Goal: Task Accomplishment & Management: Manage account settings

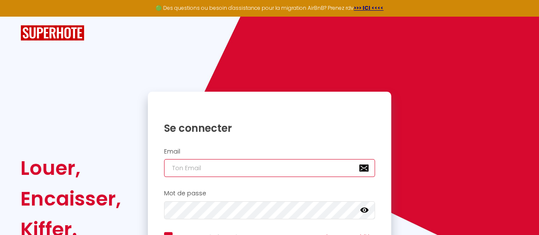
click at [281, 164] on input "email" at bounding box center [269, 168] width 211 height 18
type input "o"
checkbox input "true"
type input "on"
checkbox input "true"
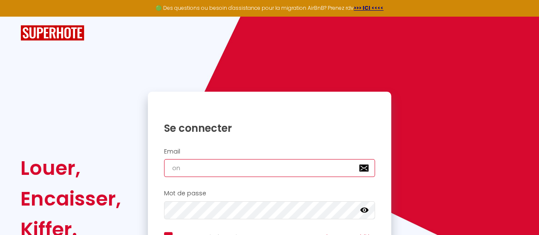
type input "one"
checkbox input "true"
type input "onec"
checkbox input "true"
type input "oneca"
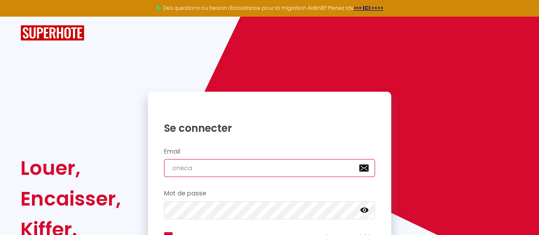
checkbox input "true"
type input "onecal"
checkbox input "true"
type input "onecall"
checkbox input "true"
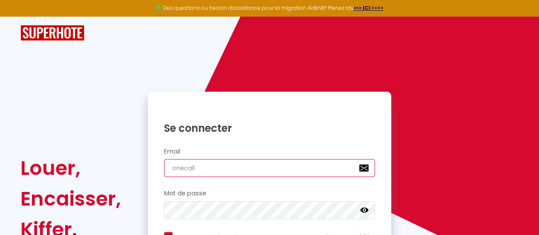
type input "onecallc"
checkbox input "true"
type input "onecallco"
checkbox input "true"
type input "onecallcon"
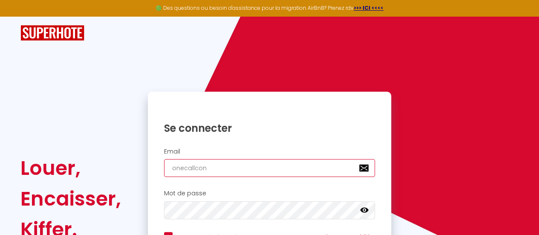
checkbox input "true"
type input "onecallconc"
checkbox input "true"
type input "onecallconci"
checkbox input "true"
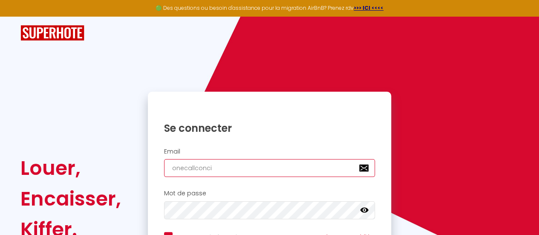
type input "onecallconcie"
checkbox input "true"
type input "onecallconcier"
checkbox input "true"
type input "onecallconcierg"
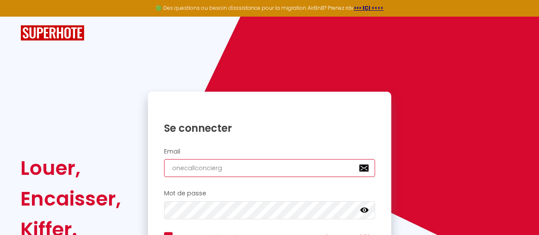
checkbox input "true"
type input "onecallconcierge"
checkbox input "true"
type input "onecallconcierger"
checkbox input "true"
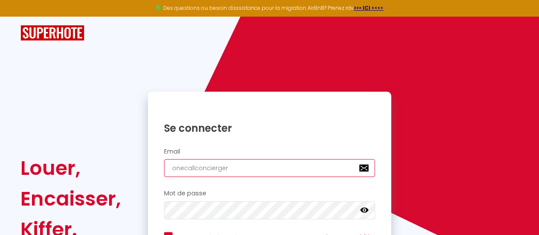
type input "onecallconciergeri"
checkbox input "true"
type input "onecallconciergerie"
checkbox input "true"
type input "onecallconciergerie5"
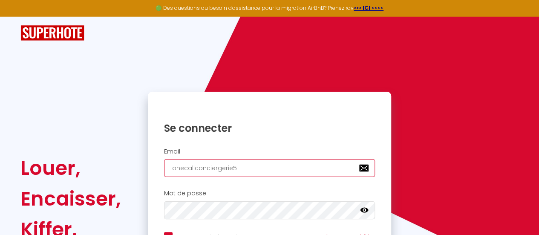
checkbox input "true"
type input "onecallconciergerie51"
checkbox input "true"
type input "onecallconciergerie51@"
checkbox input "true"
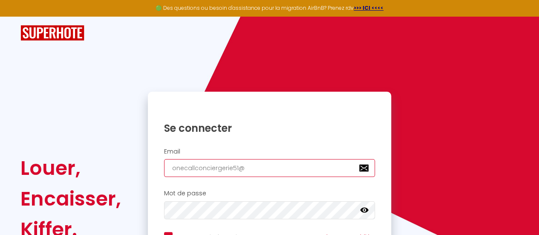
type input "onecallconciergerie51@o"
checkbox input "true"
type input "onecallconciergerie51@ou"
checkbox input "true"
type input "onecallconciergerie51@out"
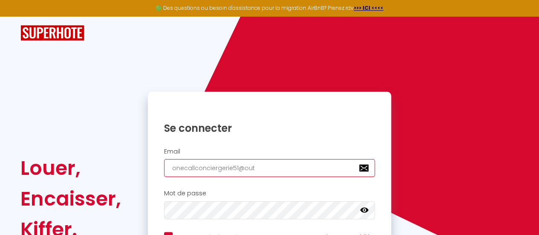
checkbox input "true"
type input "onecallconciergerie51@outl"
checkbox input "true"
type input "onecallconciergerie51@outlo"
checkbox input "true"
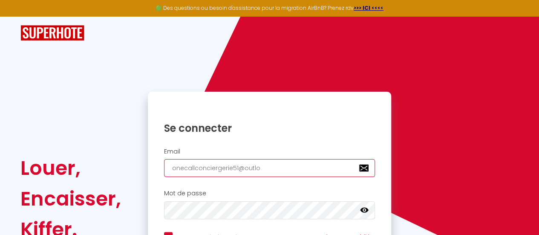
type input "onecallconciergerie51@outloo"
checkbox input "true"
type input "[EMAIL_ADDRESS]"
checkbox input "true"
type input "[EMAIL_ADDRESS]."
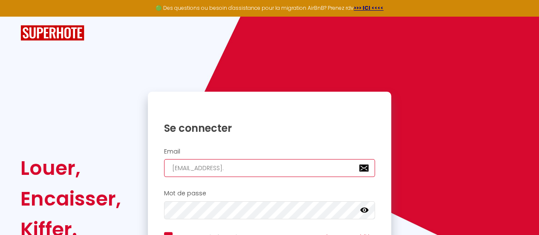
checkbox input "true"
type input "onecallconciergerie51@outlook.c"
checkbox input "true"
type input "[EMAIL_ADDRESS][DOMAIN_NAME]"
checkbox input "true"
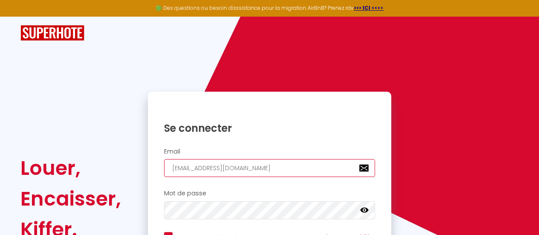
type input "[EMAIL_ADDRESS][DOMAIN_NAME]"
checkbox input "true"
type input "[EMAIL_ADDRESS][DOMAIN_NAME]"
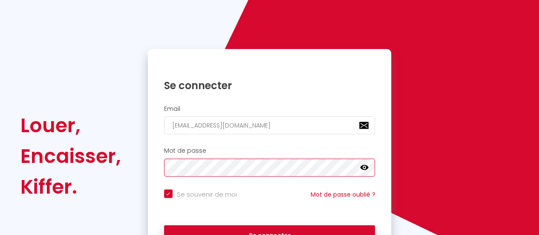
scroll to position [85, 0]
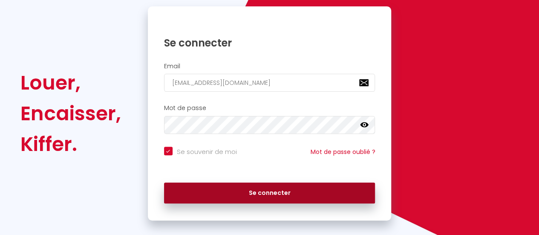
click at [268, 193] on button "Se connecter" at bounding box center [269, 192] width 211 height 21
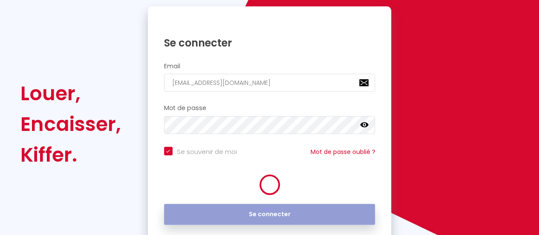
checkbox input "true"
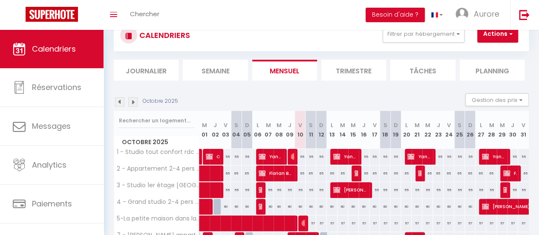
scroll to position [43, 0]
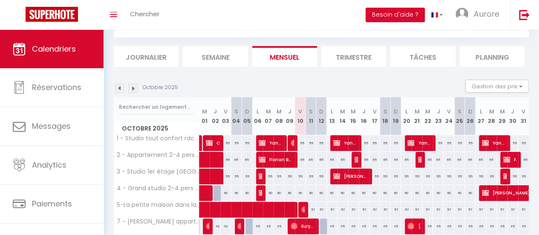
click at [299, 141] on div "55" at bounding box center [300, 143] width 11 height 16
type input "55"
type input "Ven 10 Octobre 2025"
type input "Sam 11 Octobre 2025"
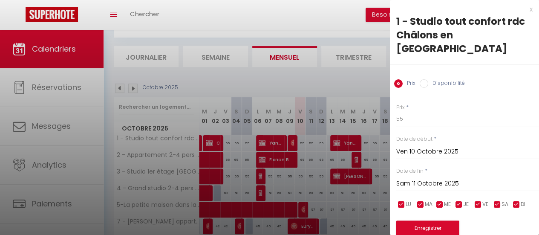
click at [432, 79] on label "Disponibilité" at bounding box center [446, 83] width 37 height 9
click at [428, 79] on input "Disponibilité" at bounding box center [424, 83] width 9 height 9
radio input "true"
radio input "false"
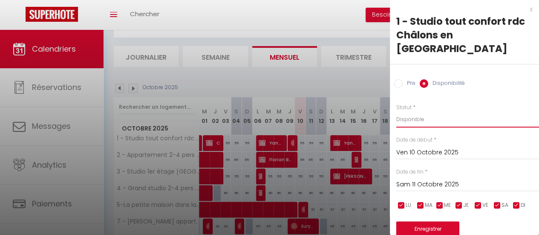
click at [428, 111] on select "Disponible Indisponible" at bounding box center [467, 119] width 143 height 16
select select "0"
click at [396, 111] on select "Disponible Indisponible" at bounding box center [467, 119] width 143 height 16
click at [425, 221] on button "Enregistrer" at bounding box center [427, 228] width 63 height 15
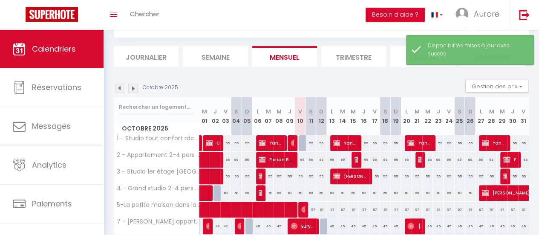
click at [299, 157] on div "65" at bounding box center [300, 160] width 11 height 16
select select "1"
type input "Ven 10 Octobre 2025"
type input "Sam 11 Octobre 2025"
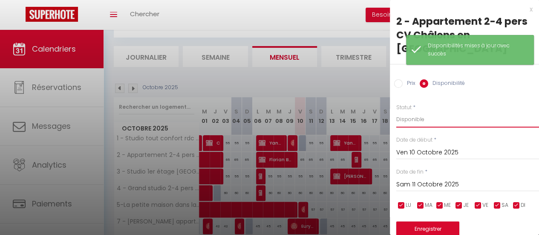
click at [429, 111] on select "Disponible Indisponible" at bounding box center [467, 119] width 143 height 16
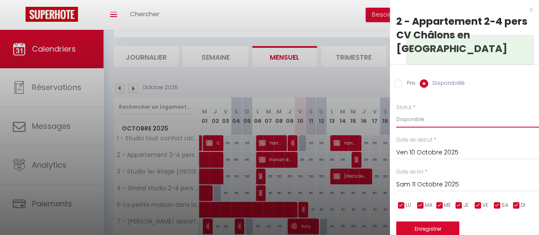
select select "0"
click at [396, 111] on select "Disponible Indisponible" at bounding box center [467, 119] width 143 height 16
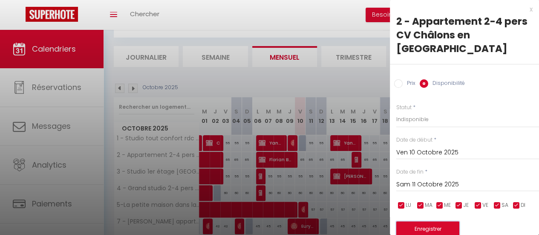
click at [429, 221] on button "Enregistrer" at bounding box center [427, 228] width 63 height 15
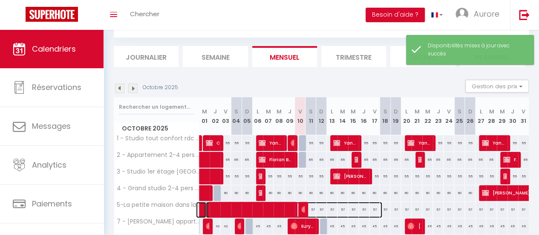
click at [310, 205] on span at bounding box center [294, 209] width 176 height 16
select select "OK"
select select "0"
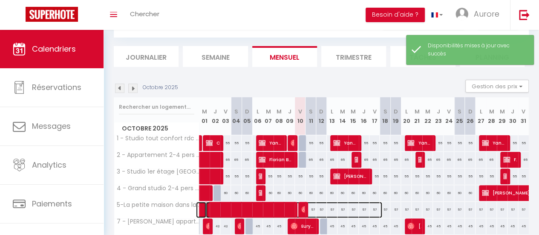
select select "1"
select select
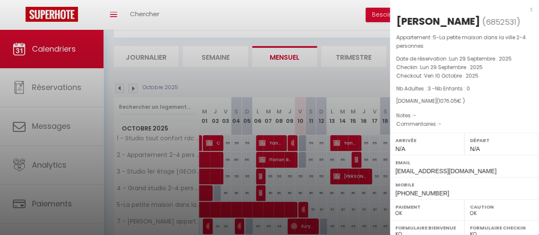
click at [524, 11] on div "x" at bounding box center [461, 9] width 143 height 10
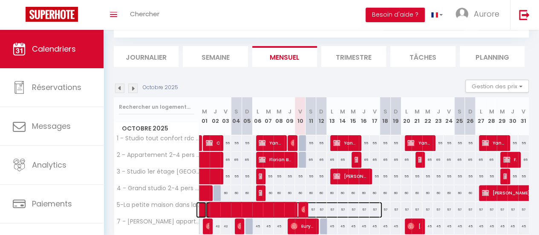
click at [281, 203] on span at bounding box center [294, 209] width 176 height 16
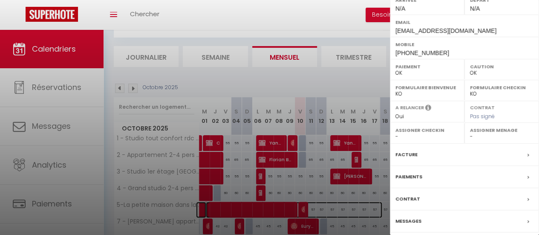
scroll to position [169, 0]
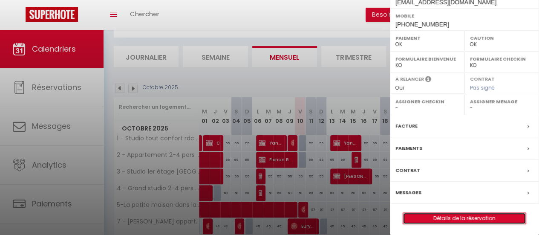
click at [465, 213] on link "Détails de la réservation" at bounding box center [464, 218] width 123 height 11
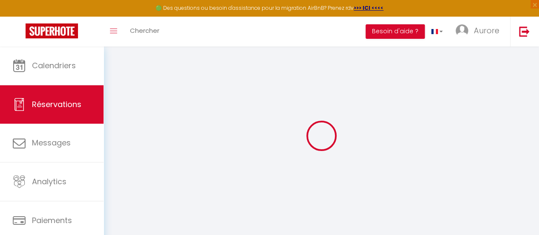
select select
checkbox input "false"
select select
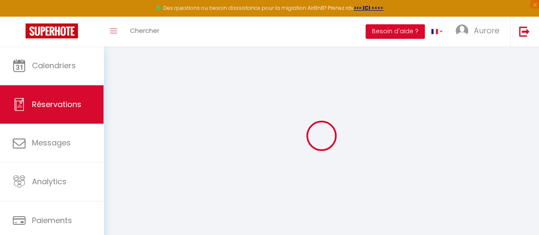
select select
checkbox input "false"
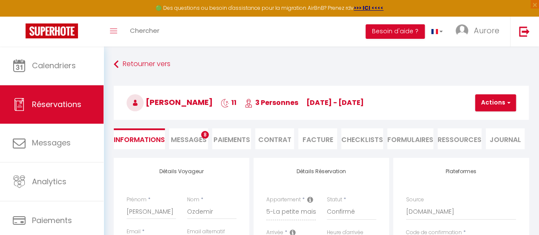
select select
checkbox input "false"
select select
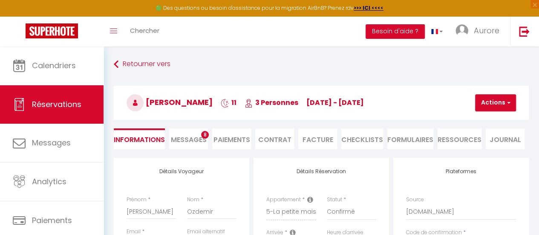
type input "25"
type input "50.05"
select select
checkbox input "false"
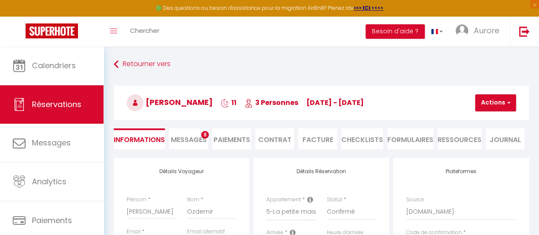
select select
checkbox input "false"
select select
click at [500, 107] on button "Actions" at bounding box center [495, 102] width 41 height 17
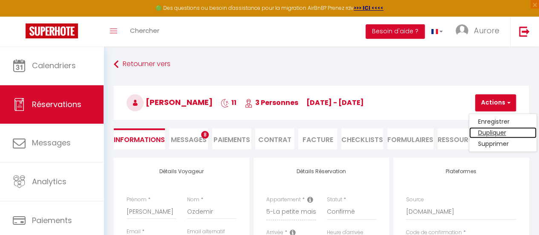
click at [493, 131] on link "Dupliquer" at bounding box center [502, 132] width 67 height 11
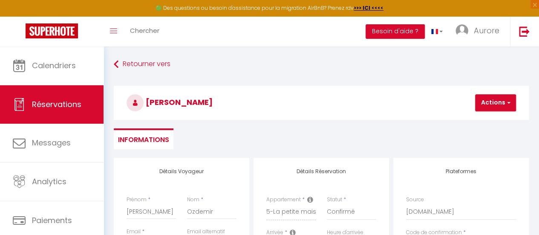
select select
type input "0"
select select
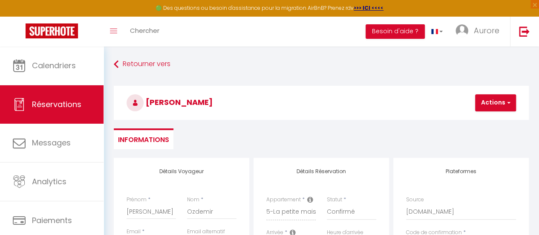
select select
checkbox input "false"
type input "Invalid Dateundefined"
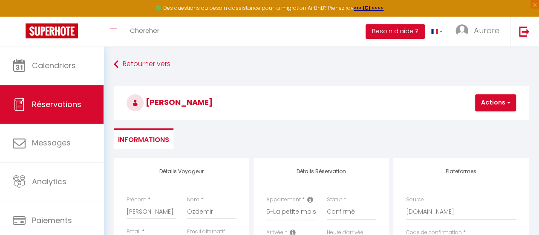
type input "Invalid Dateundefined"
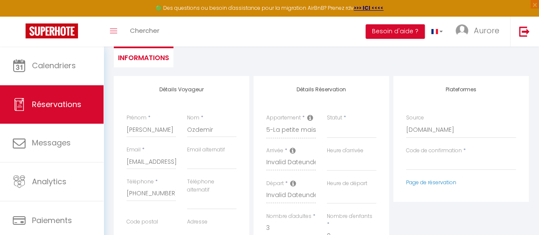
scroll to position [85, 0]
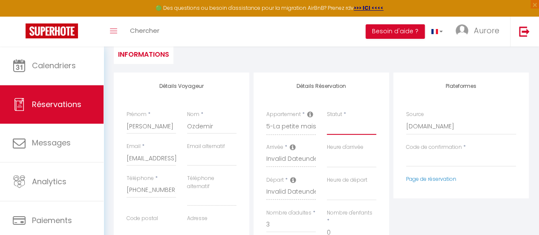
click at [342, 129] on select "Confirmé Non Confirmé [PERSON_NAME] par le voyageur No Show Request" at bounding box center [351, 126] width 49 height 16
select select "1"
click at [327, 118] on select "Confirmé Non Confirmé [PERSON_NAME] par le voyageur No Show Request" at bounding box center [351, 126] width 49 height 16
select select
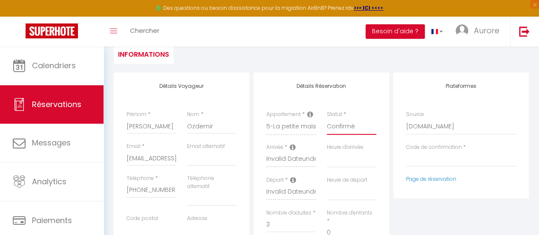
select select
checkbox input "false"
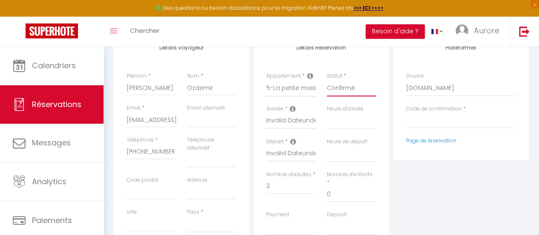
scroll to position [128, 0]
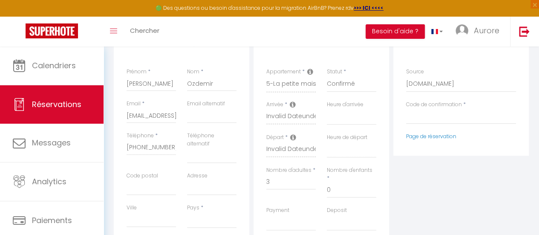
click at [290, 136] on icon at bounding box center [293, 137] width 6 height 7
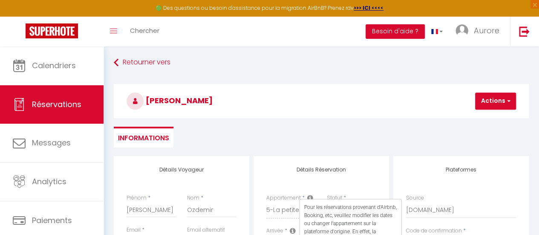
scroll to position [0, 0]
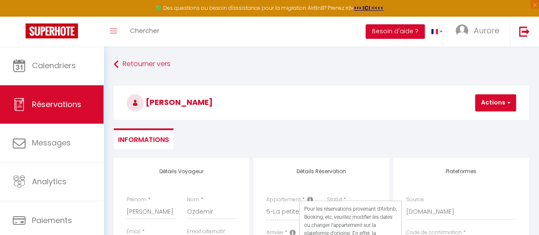
click at [361, 88] on h3 "[PERSON_NAME]" at bounding box center [321, 103] width 415 height 34
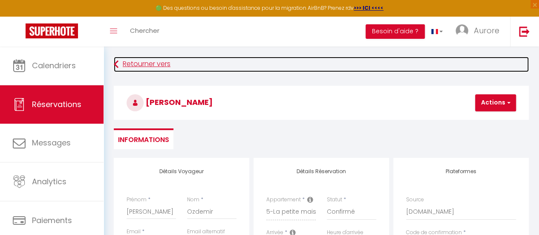
click at [137, 60] on link "Retourner vers" at bounding box center [321, 64] width 415 height 15
select select
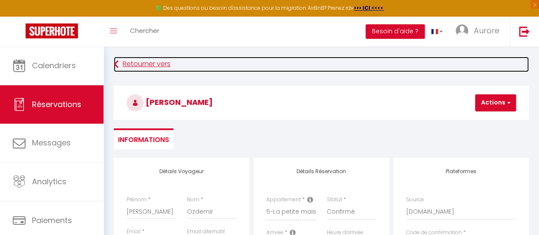
select select
checkbox input "false"
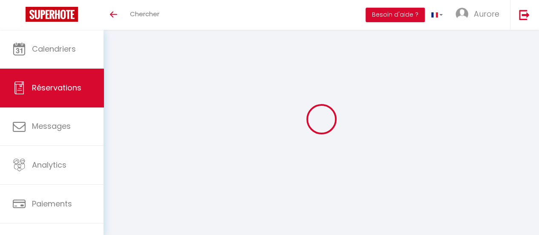
select select
checkbox input "false"
select select
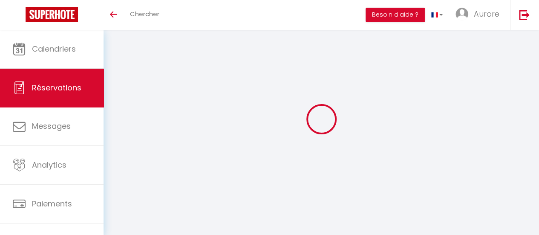
type input "25"
type input "50.05"
select select
checkbox input "false"
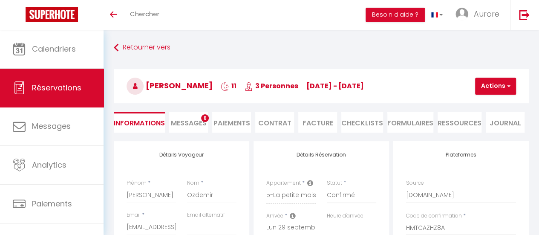
select select
checkbox input "false"
select select
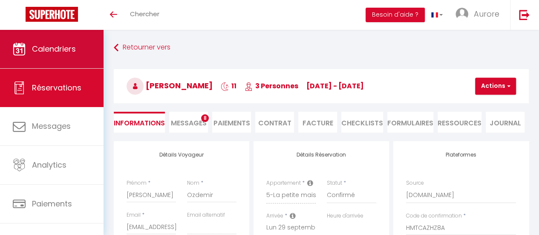
click at [59, 51] on span "Calendriers" at bounding box center [54, 48] width 44 height 11
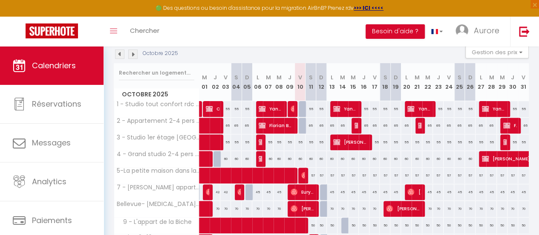
scroll to position [85, 0]
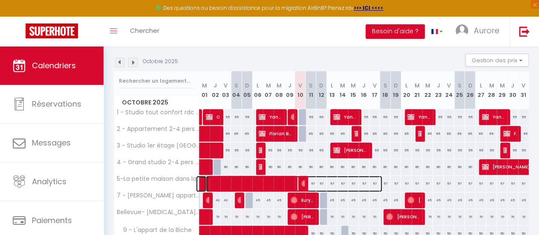
click at [320, 179] on span at bounding box center [294, 183] width 176 height 16
select select "OK"
select select "0"
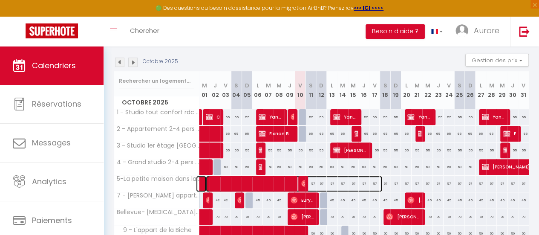
select select "1"
select select
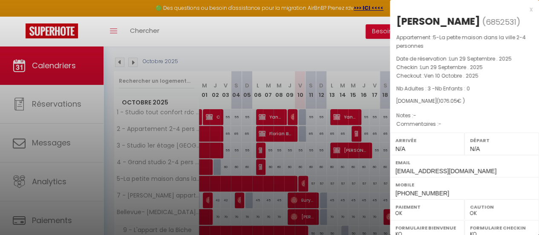
click at [522, 10] on div "x" at bounding box center [461, 9] width 143 height 10
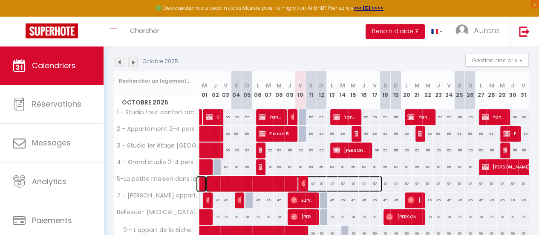
click at [354, 181] on span at bounding box center [294, 183] width 176 height 16
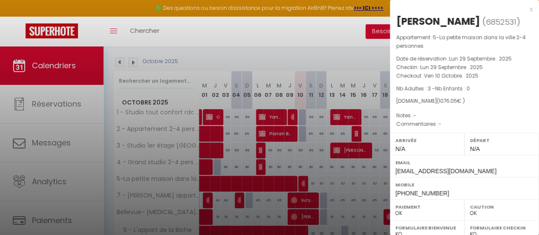
click at [522, 12] on div "x" at bounding box center [461, 9] width 143 height 10
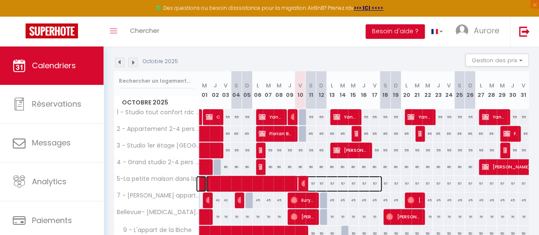
click at [361, 183] on span at bounding box center [294, 183] width 176 height 16
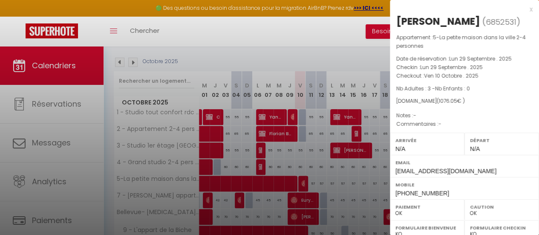
click at [524, 12] on div "x" at bounding box center [461, 9] width 143 height 10
select select
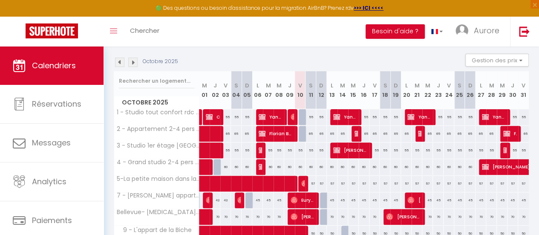
click at [391, 181] on div "57" at bounding box center [395, 183] width 11 height 16
type input "57"
select select "1"
type input "Dim 19 Octobre 2025"
type input "Lun 20 Octobre 2025"
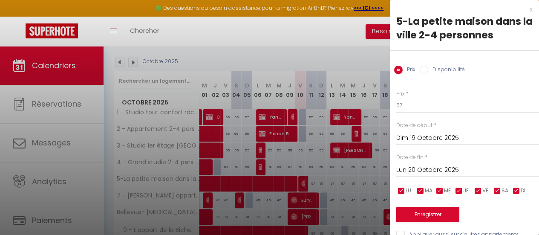
click at [442, 65] on div "Prix Disponibilité" at bounding box center [464, 65] width 149 height 29
click at [443, 68] on label "Disponibilité" at bounding box center [446, 70] width 37 height 9
click at [428, 68] on input "Disponibilité" at bounding box center [424, 70] width 9 height 9
radio input "true"
radio input "false"
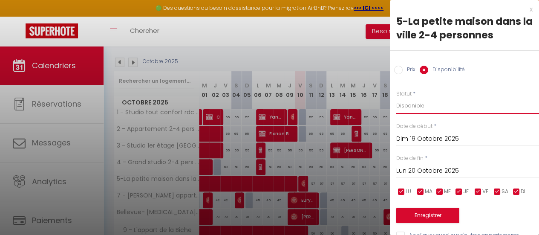
click at [440, 104] on select "Disponible Indisponible" at bounding box center [467, 106] width 143 height 16
select select "0"
click at [396, 98] on select "Disponible Indisponible" at bounding box center [467, 106] width 143 height 16
click at [434, 138] on input "Dim 19 Octobre 2025" at bounding box center [467, 138] width 143 height 11
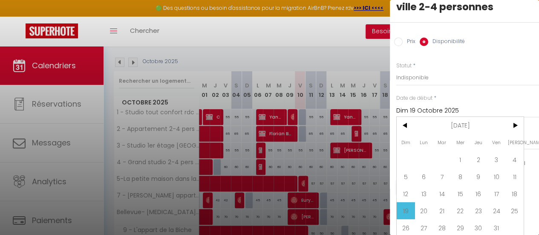
scroll to position [36, 0]
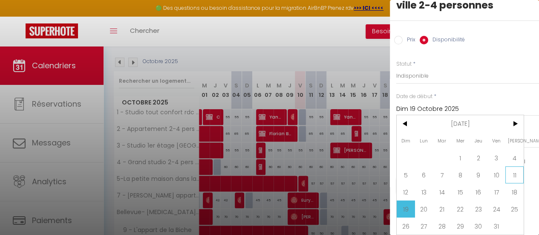
click at [514, 171] on span "11" at bounding box center [514, 174] width 18 height 17
type input "Sam 11 Octobre 2025"
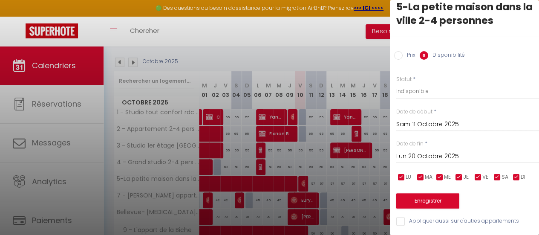
scroll to position [20, 0]
click at [443, 151] on input "Lun 20 Octobre 2025" at bounding box center [467, 156] width 143 height 11
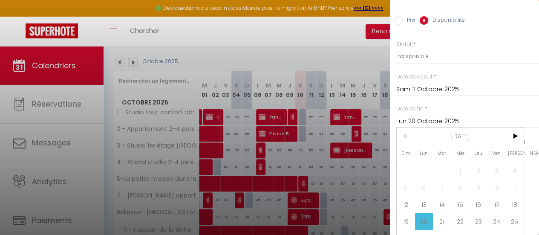
scroll to position [63, 0]
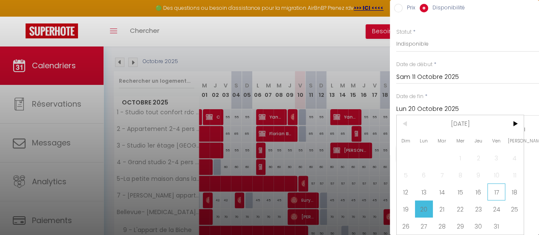
click at [498, 191] on span "17" at bounding box center [496, 191] width 18 height 17
type input "Ven 17 Octobre 2025"
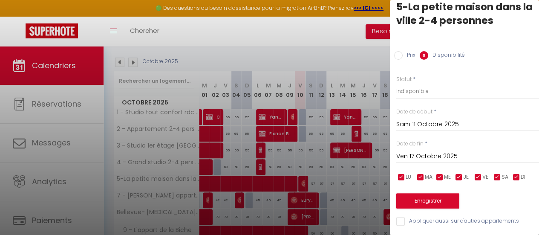
scroll to position [20, 0]
click at [446, 193] on button "Enregistrer" at bounding box center [427, 200] width 63 height 15
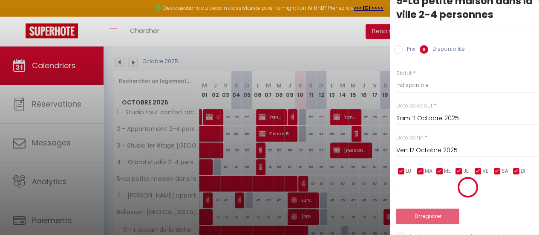
scroll to position [0, 0]
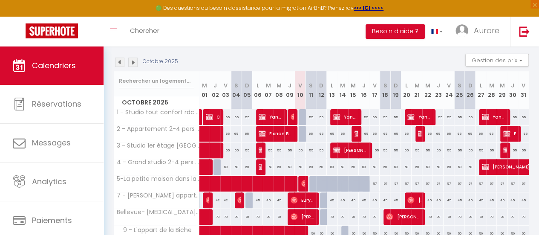
click at [328, 214] on div "70" at bounding box center [332, 217] width 11 height 16
select select "1"
type input "Lun 13 Octobre 2025"
type input "Mar 14 Octobre 2025"
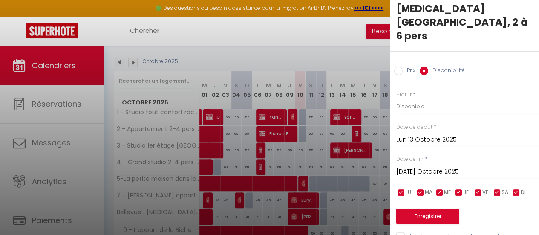
scroll to position [34, 0]
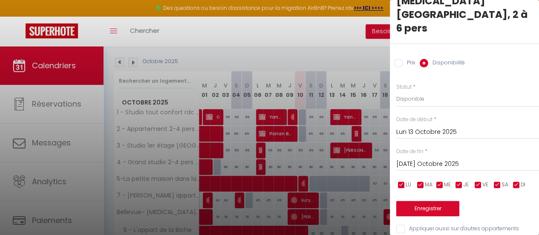
click at [399, 59] on input "Prix" at bounding box center [398, 63] width 9 height 9
radio input "true"
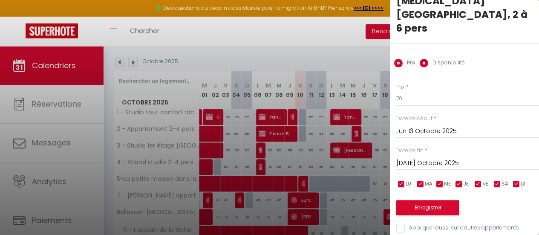
radio input "false"
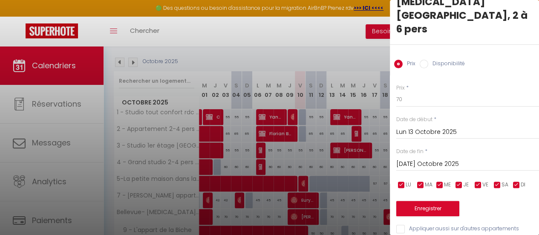
click at [440, 158] on input "Mar 14 Octobre 2025" at bounding box center [467, 163] width 143 height 11
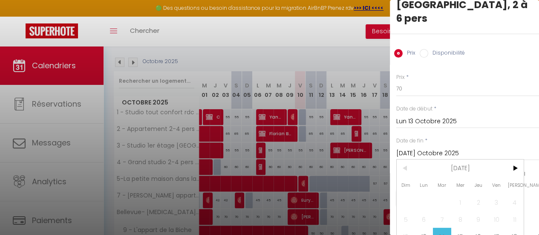
scroll to position [76, 0]
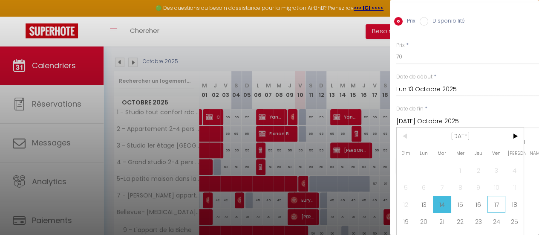
click at [496, 196] on span "17" at bounding box center [496, 204] width 18 height 17
type input "Ven 17 Octobre 2025"
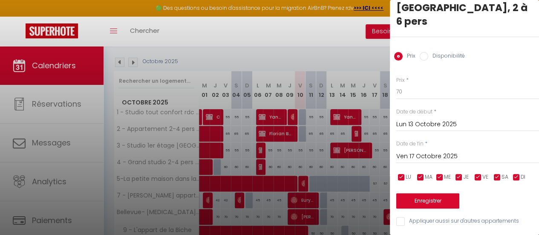
scroll to position [33, 0]
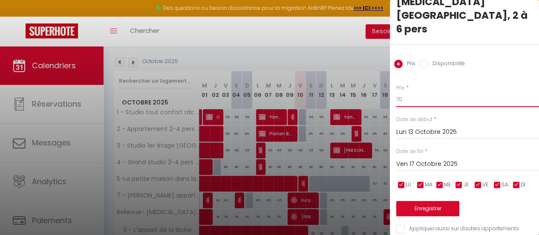
click at [405, 92] on input "70" at bounding box center [467, 99] width 143 height 15
type input "-"
type input "60"
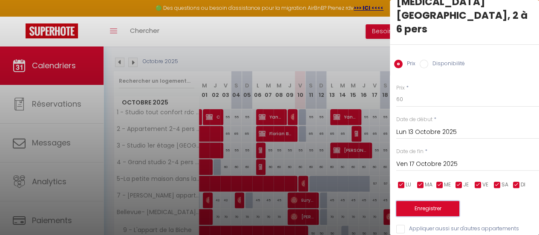
click at [440, 201] on button "Enregistrer" at bounding box center [427, 208] width 63 height 15
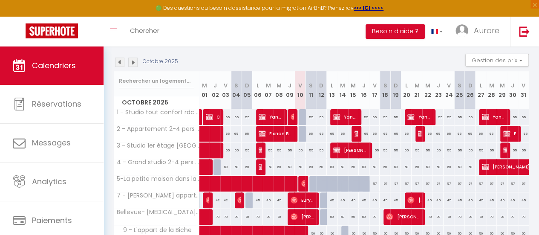
click at [299, 117] on div at bounding box center [304, 117] width 11 height 16
type input "55"
type input "Ven 10 Octobre 2025"
type input "Sam 11 Octobre 2025"
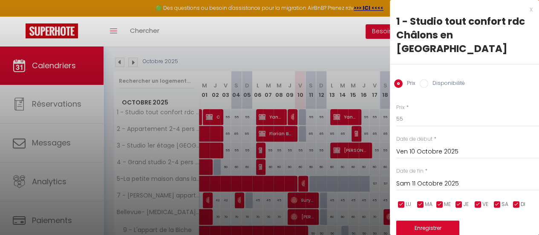
click at [439, 64] on div "Prix Disponibilité" at bounding box center [464, 78] width 149 height 29
click at [439, 79] on label "Disponibilité" at bounding box center [446, 83] width 37 height 9
click at [428, 79] on input "Disponibilité" at bounding box center [424, 83] width 9 height 9
radio input "true"
radio input "false"
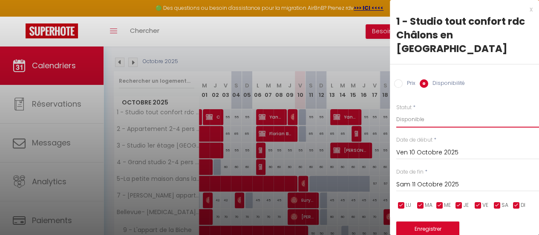
click at [426, 111] on select "Disponible Indisponible" at bounding box center [467, 119] width 143 height 16
click at [396, 111] on select "Disponible Indisponible" at bounding box center [467, 119] width 143 height 16
click at [428, 221] on button "Enregistrer" at bounding box center [427, 228] width 63 height 15
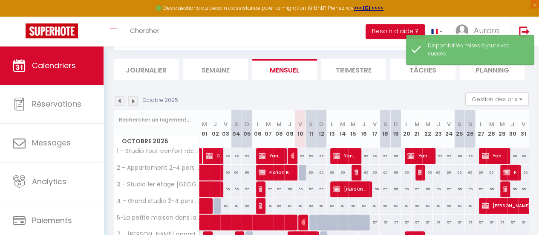
scroll to position [85, 0]
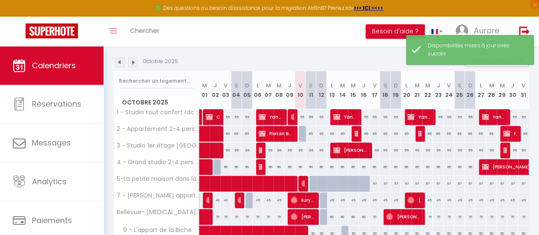
click at [301, 132] on div at bounding box center [304, 134] width 11 height 16
select select "1"
type input "Ven 10 Octobre 2025"
type input "Sam 11 Octobre 2025"
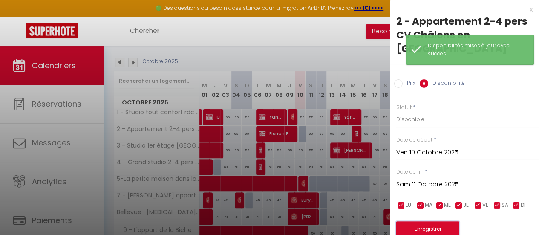
click at [427, 221] on button "Enregistrer" at bounding box center [427, 228] width 63 height 15
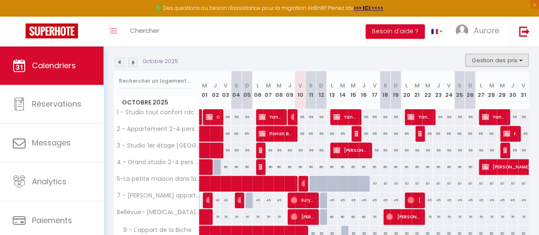
scroll to position [0, 0]
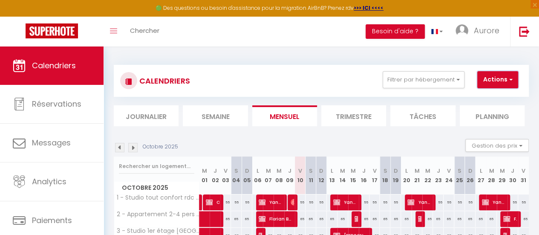
click at [486, 81] on button "Actions" at bounding box center [497, 79] width 41 height 17
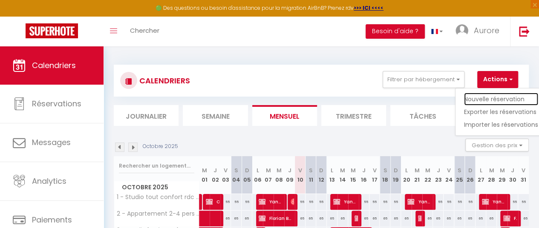
click at [491, 96] on link "Nouvelle réservation" at bounding box center [501, 99] width 74 height 13
select select
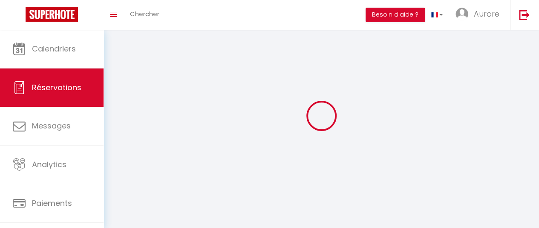
select select
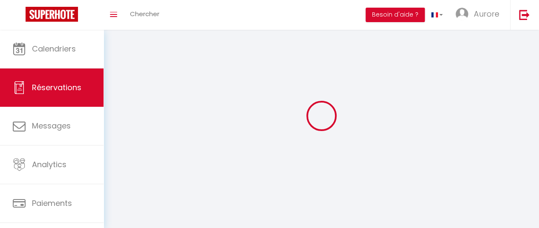
select select
checkbox input "false"
select select
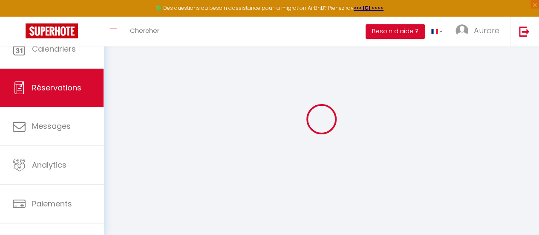
select select
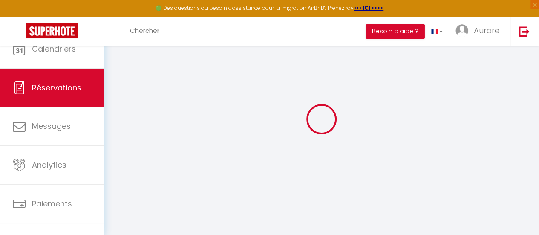
select select
checkbox input "false"
select select
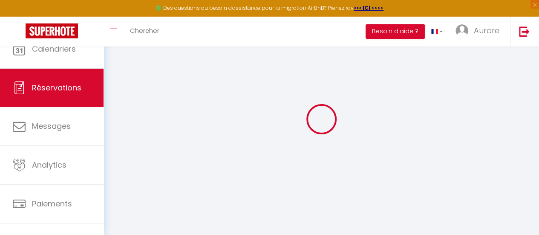
select select
checkbox input "false"
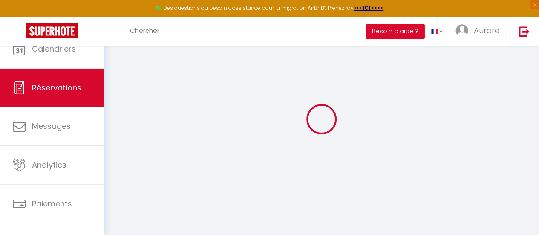
select select
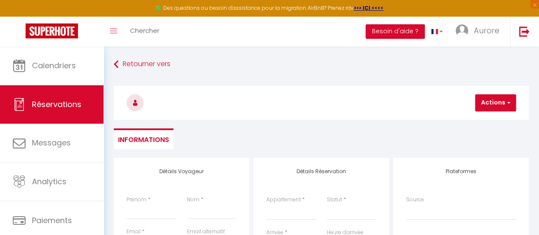
select select
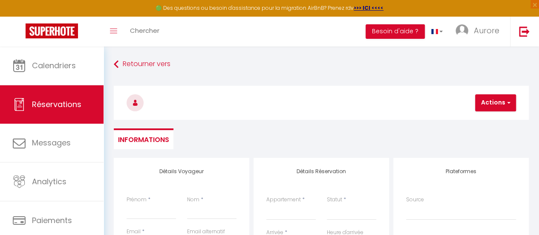
select select
checkbox input "false"
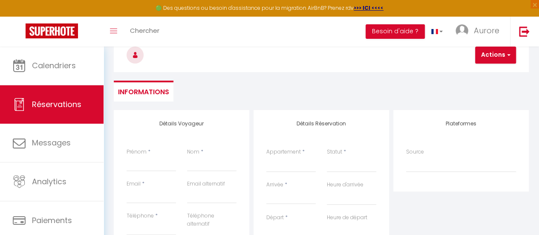
scroll to position [85, 0]
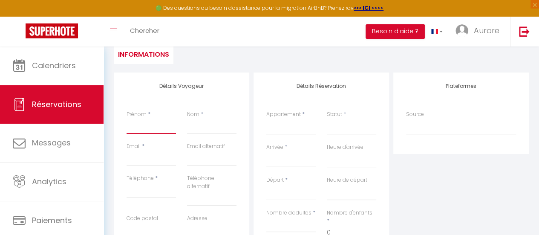
click at [142, 133] on input "Prénom" at bounding box center [151, 125] width 49 height 15
type input "R"
select select
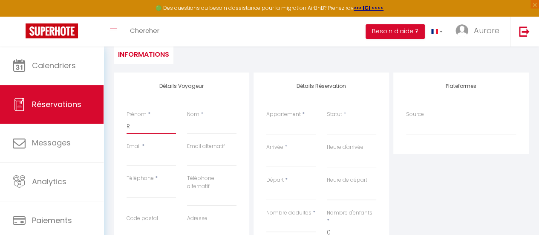
select select
checkbox input "false"
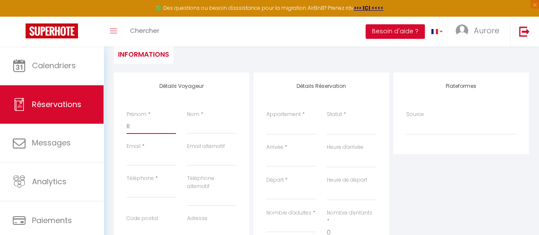
type input "Ra"
select select
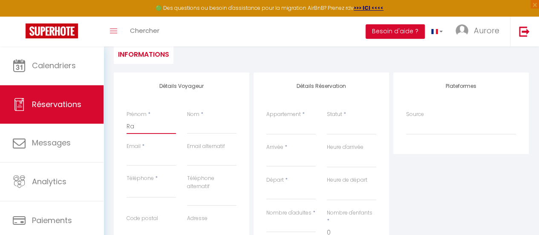
select select
checkbox input "false"
type input "Rap"
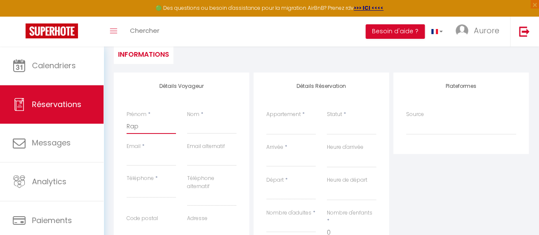
select select
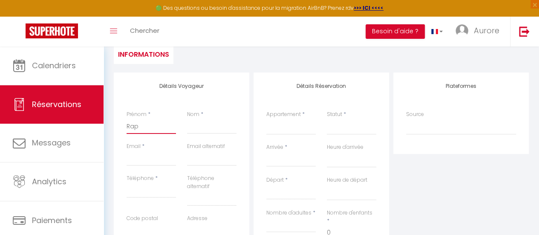
select select
checkbox input "false"
type input "Raph"
select select
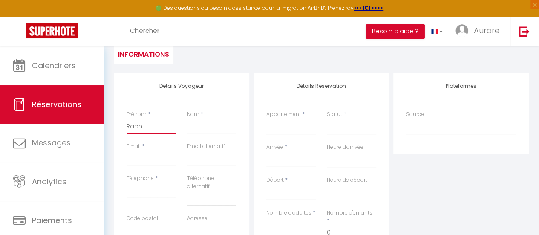
select select
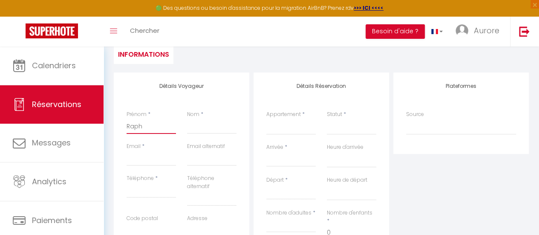
select select
checkbox input "false"
type input "Rapha"
select select
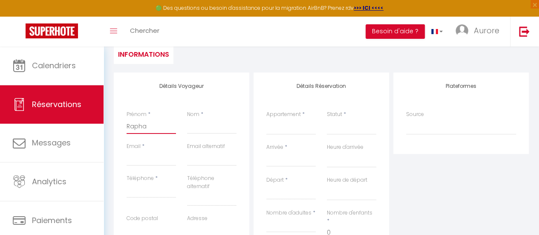
select select
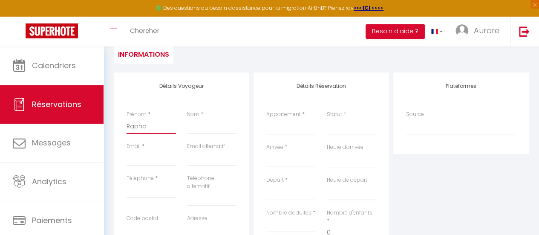
checkbox input "false"
type input "Raphae"
select select
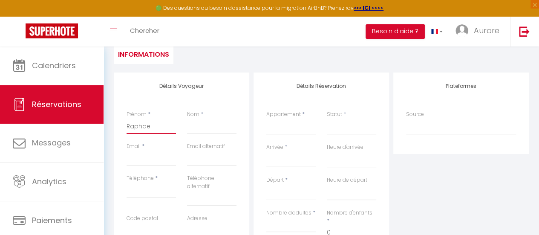
select select
checkbox input "false"
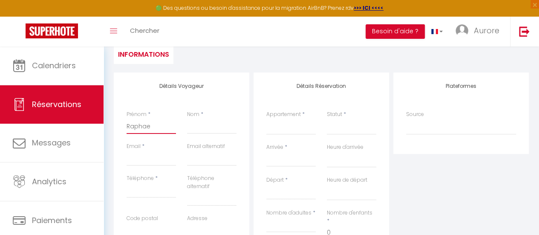
type input "Raphael"
select select
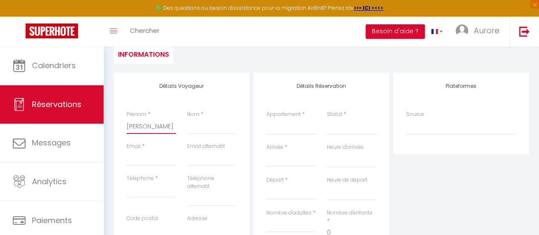
select select
checkbox input "false"
type input "Raphael"
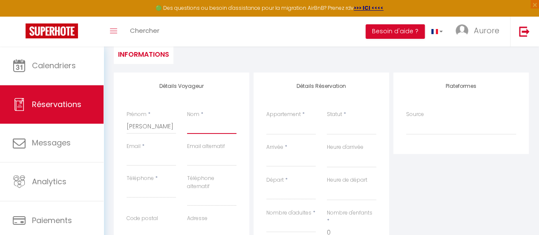
type input "O"
select select
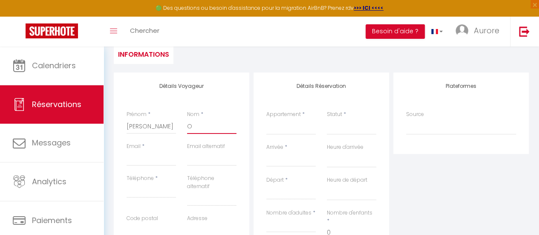
select select
checkbox input "false"
type input "OZ"
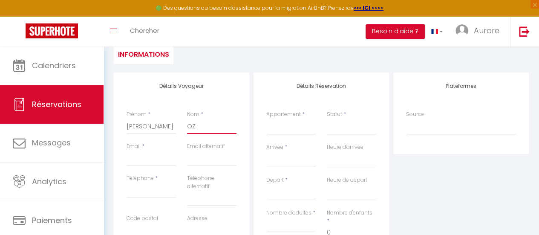
select select
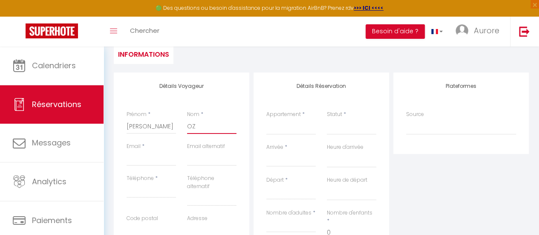
select select
checkbox input "false"
type input "OZE"
select select
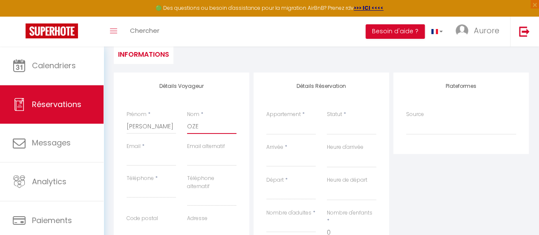
select select
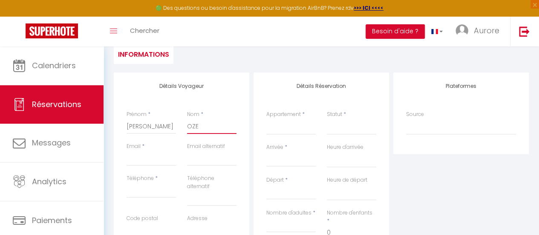
select select
checkbox input "false"
type input "OZED"
select select
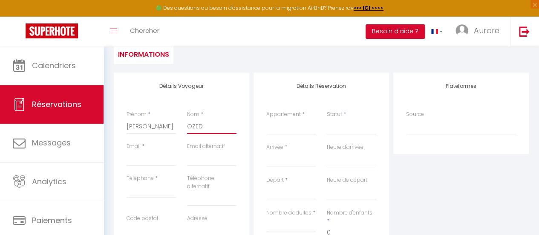
select select
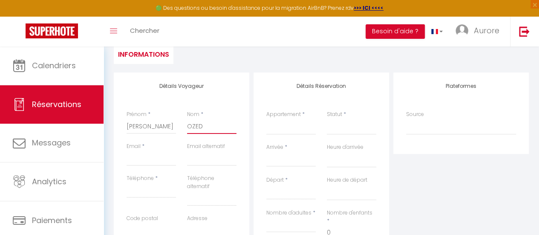
checkbox input "false"
type input "OZEDE"
select select
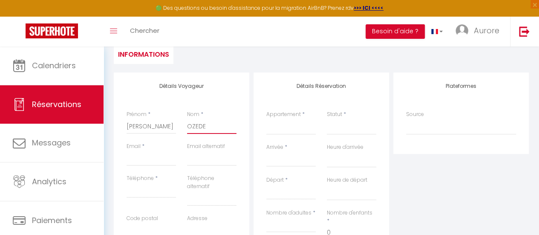
select select
checkbox input "false"
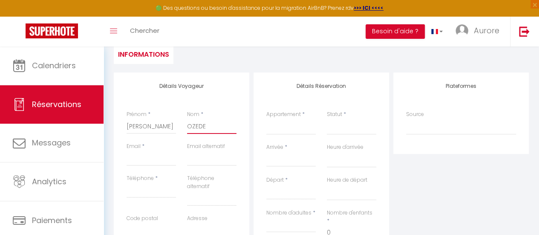
type input "OZEDEL"
select select
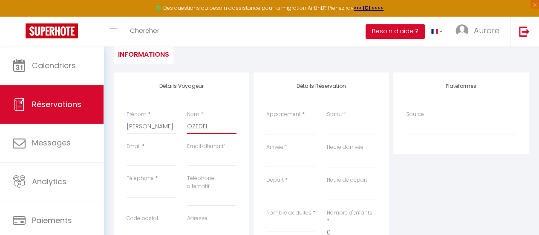
select select
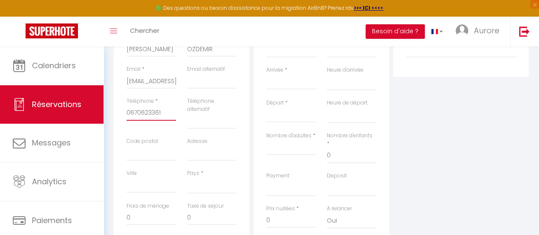
scroll to position [170, 0]
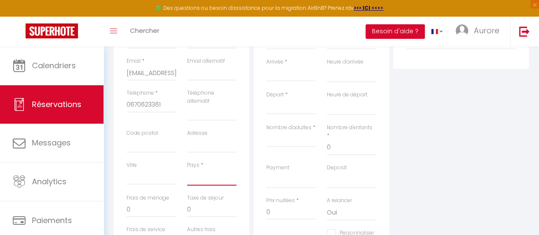
click at [204, 182] on select "France Portugal Afghanistan Albania Algeria American Samoa Andorra Angola Angui…" at bounding box center [211, 177] width 49 height 16
click at [187, 169] on select "France Portugal Afghanistan Albania Algeria American Samoa Andorra Angola Angui…" at bounding box center [211, 177] width 49 height 16
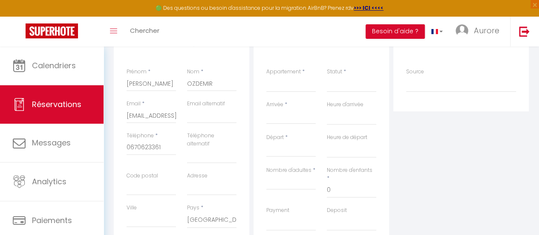
click at [293, 93] on div "Appartement * 1 - Studio tout confort rdc Châlons en Champagne 2 - Appartement …" at bounding box center [291, 84] width 60 height 33
click at [293, 87] on select "1 - Studio tout confort rdc Châlons en Champagne 2 - Appartement 2-4 pers CV Ch…" at bounding box center [290, 84] width 49 height 16
click at [266, 76] on select "1 - Studio tout confort rdc Châlons en Champagne 2 - Appartement 2-4 pers CV Ch…" at bounding box center [290, 84] width 49 height 16
click at [341, 86] on select "Confirmé Non Confirmé [PERSON_NAME] par le voyageur No Show Request" at bounding box center [351, 84] width 49 height 16
click at [342, 87] on select "Confirmé Non Confirmé [PERSON_NAME] par le voyageur No Show Request" at bounding box center [351, 84] width 49 height 16
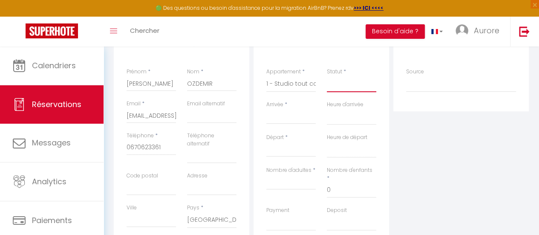
click at [330, 86] on select "Confirmé Non Confirmé [PERSON_NAME] par le voyageur No Show Request" at bounding box center [351, 84] width 49 height 16
click at [327, 76] on select "Confirmé Non Confirmé [PERSON_NAME] par le voyageur No Show Request" at bounding box center [351, 84] width 49 height 16
click at [297, 118] on input "Arrivée" at bounding box center [290, 117] width 49 height 11
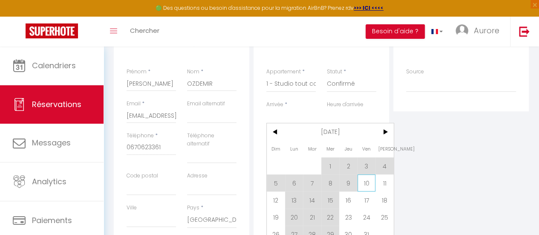
click at [362, 181] on span "10" at bounding box center [366, 182] width 18 height 17
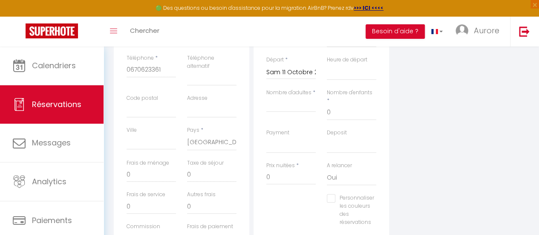
scroll to position [213, 0]
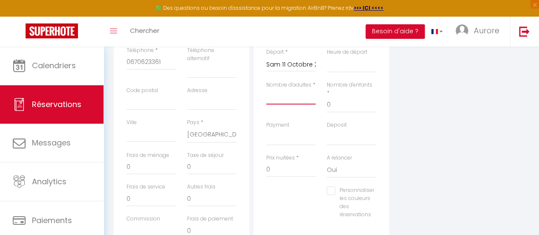
click at [283, 104] on input "Nombre d'adultes" at bounding box center [290, 96] width 49 height 15
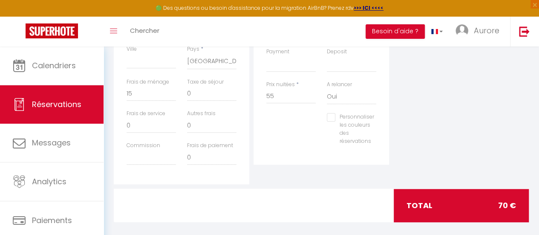
scroll to position [295, 0]
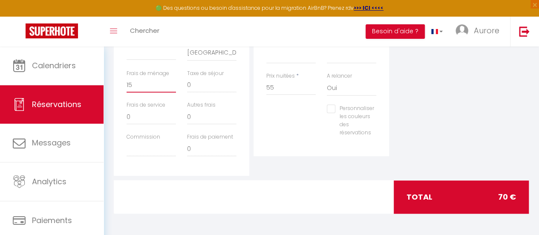
click at [154, 87] on input "15" at bounding box center [151, 84] width 49 height 15
click at [258, 129] on div "Détails Réservation Appartement * 1 - Studio tout confort rdc Châlons en Champa…" at bounding box center [320, 9] width 135 height 293
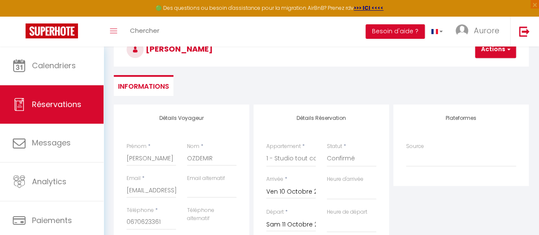
scroll to position [0, 0]
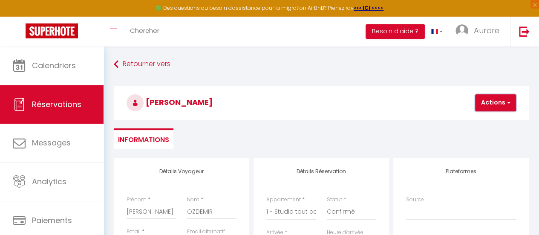
click at [482, 95] on button "Actions" at bounding box center [495, 102] width 41 height 17
click at [482, 117] on link "Enregistrer" at bounding box center [502, 121] width 67 height 11
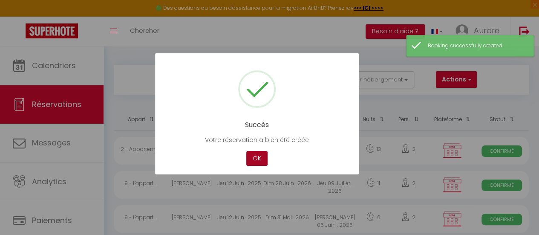
click at [255, 155] on button "OK" at bounding box center [256, 158] width 21 height 15
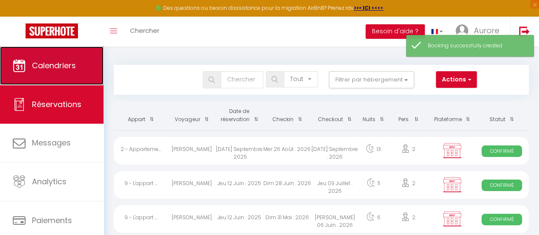
click at [67, 63] on span "Calendriers" at bounding box center [54, 65] width 44 height 11
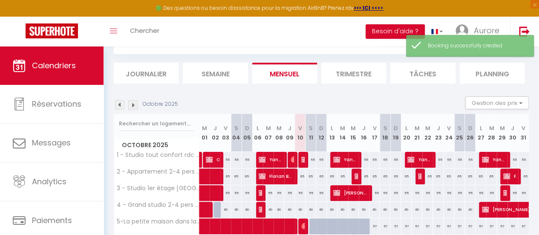
scroll to position [85, 0]
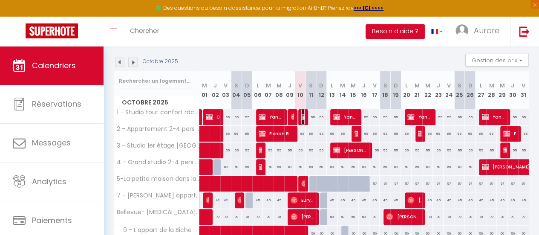
click at [301, 117] on img at bounding box center [304, 116] width 7 height 7
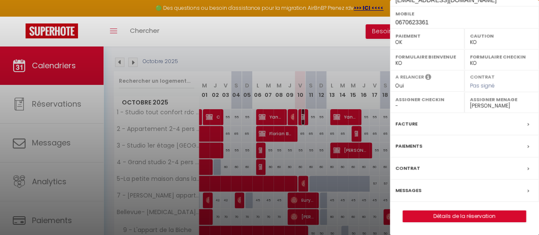
scroll to position [182, 0]
click at [467, 215] on link "Détails de la réservation" at bounding box center [464, 215] width 123 height 11
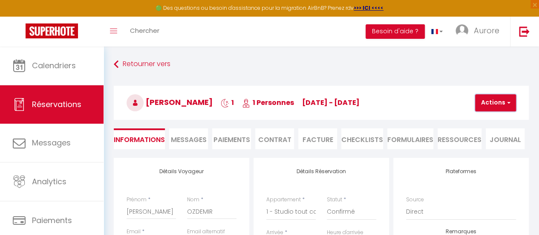
click at [510, 101] on button "Actions" at bounding box center [495, 102] width 41 height 17
click at [492, 129] on link "Dupliquer" at bounding box center [502, 132] width 67 height 11
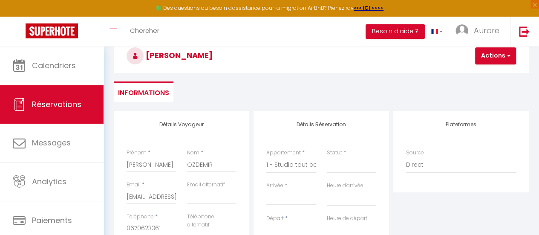
scroll to position [85, 0]
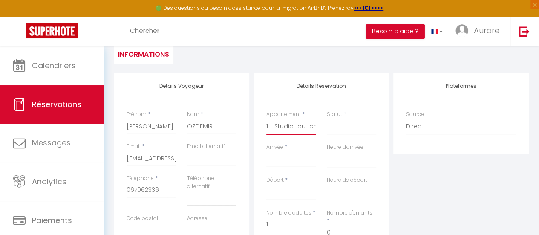
click at [285, 124] on select "1 - Studio tout confort rdc Châlons en Champagne 2 - Appartement 2-4 pers CV Ch…" at bounding box center [290, 126] width 49 height 16
click at [266, 118] on select "1 - Studio tout confort rdc Châlons en Champagne 2 - Appartement 2-4 pers CV Ch…" at bounding box center [290, 126] width 49 height 16
click at [342, 127] on select "Confirmé Non Confirmé [PERSON_NAME] par le voyageur No Show Request" at bounding box center [351, 126] width 49 height 16
click at [340, 129] on select "Confirmé Non Confirmé [PERSON_NAME] par le voyageur No Show Request" at bounding box center [351, 126] width 49 height 16
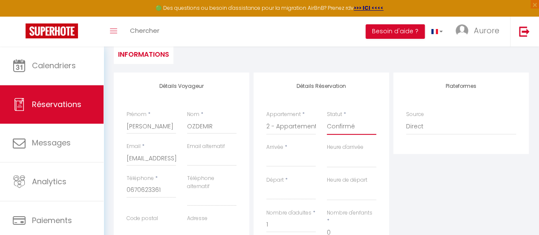
click at [327, 118] on select "Confirmé Non Confirmé [PERSON_NAME] par le voyageur No Show Request" at bounding box center [351, 126] width 49 height 16
click at [275, 162] on input "Arrivée" at bounding box center [290, 159] width 49 height 11
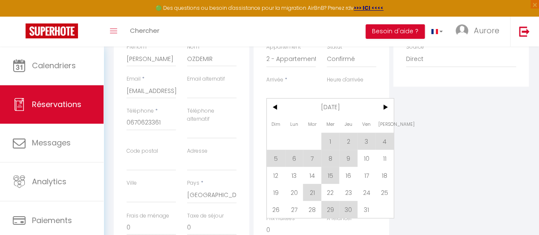
scroll to position [170, 0]
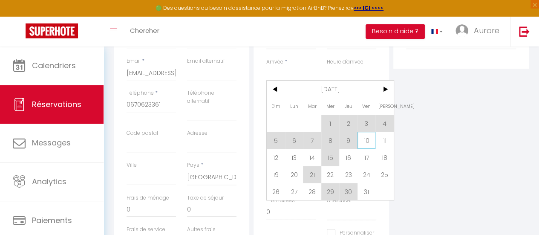
click at [363, 139] on span "10" at bounding box center [366, 140] width 18 height 17
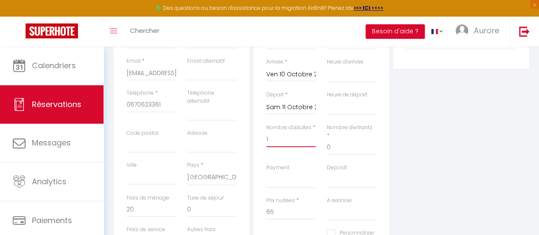
click at [299, 144] on input "1" at bounding box center [290, 139] width 49 height 15
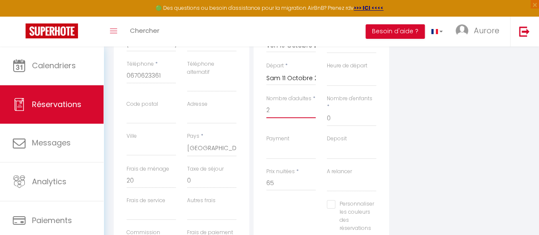
scroll to position [213, 0]
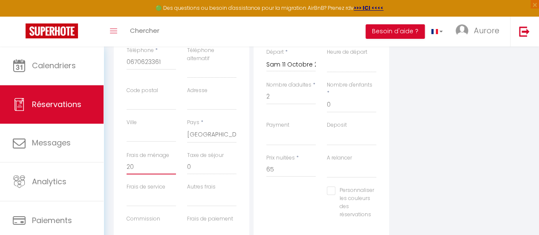
click at [145, 169] on input "20" at bounding box center [151, 166] width 49 height 15
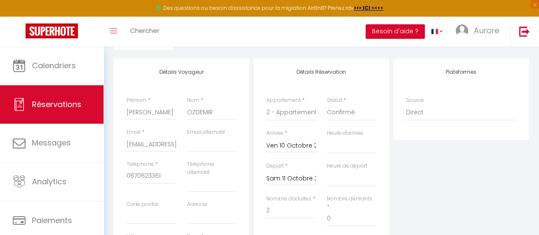
scroll to position [0, 0]
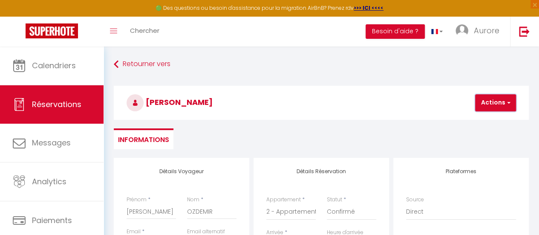
click at [490, 104] on button "Actions" at bounding box center [495, 102] width 41 height 17
click at [488, 123] on link "Enregistrer" at bounding box center [502, 121] width 67 height 11
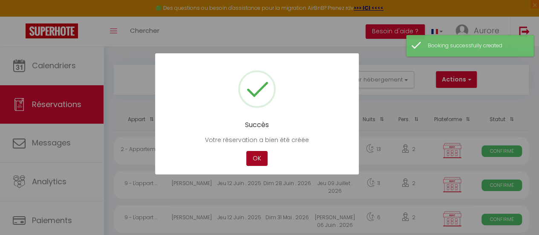
click at [264, 155] on button "OK" at bounding box center [256, 158] width 21 height 15
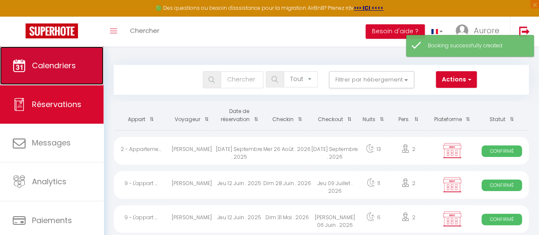
click at [37, 64] on span "Calendriers" at bounding box center [54, 65] width 44 height 11
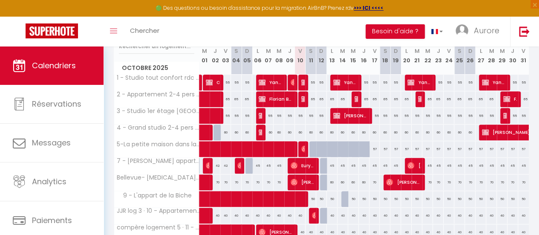
scroll to position [128, 0]
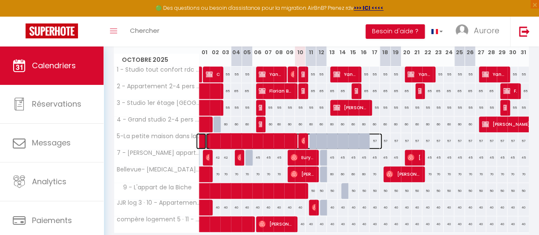
click at [341, 137] on span at bounding box center [294, 141] width 176 height 16
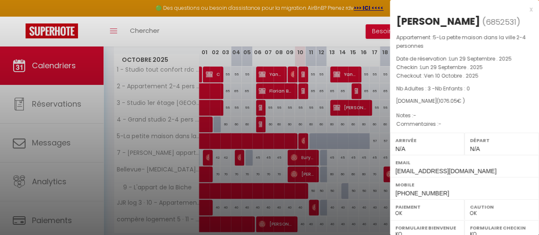
click at [524, 8] on div "x" at bounding box center [461, 9] width 143 height 10
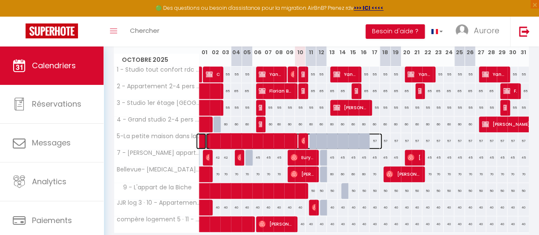
click at [359, 136] on span at bounding box center [294, 141] width 176 height 16
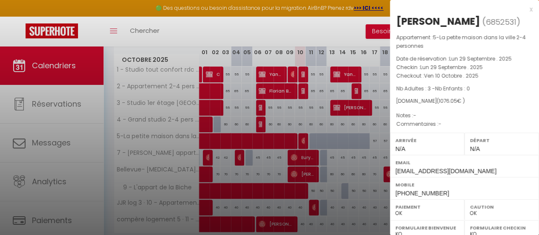
click at [367, 140] on div at bounding box center [269, 117] width 539 height 235
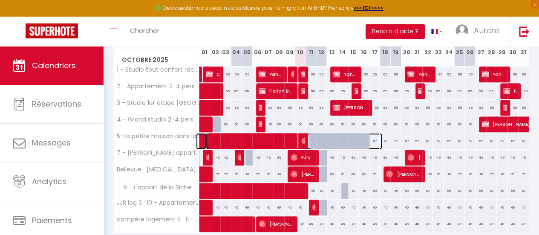
click at [359, 140] on span at bounding box center [294, 141] width 176 height 16
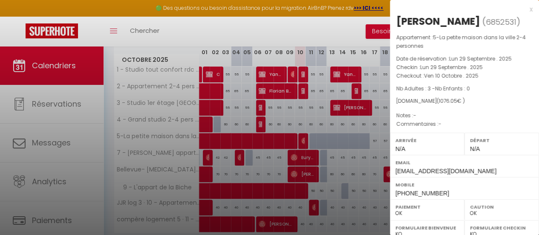
click at [360, 139] on div at bounding box center [269, 117] width 539 height 235
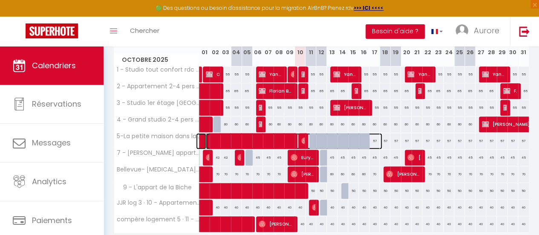
click at [364, 138] on span at bounding box center [294, 141] width 176 height 16
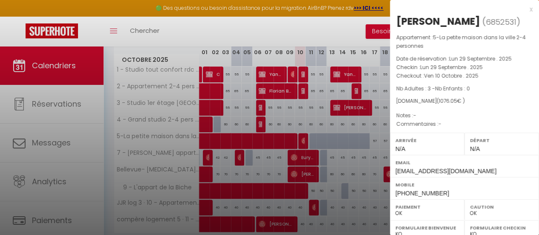
click at [364, 138] on div at bounding box center [269, 117] width 539 height 235
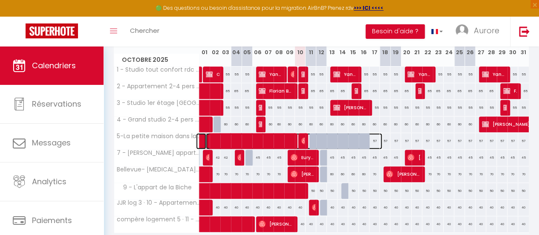
click at [354, 138] on span at bounding box center [294, 141] width 176 height 16
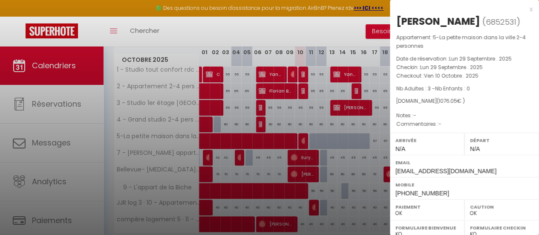
click at [318, 141] on div at bounding box center [269, 117] width 539 height 235
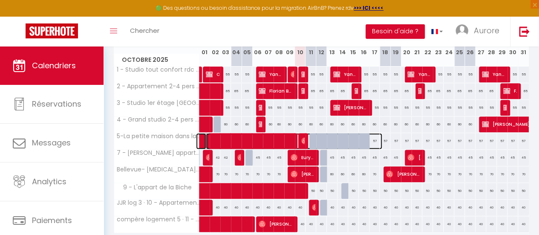
click at [334, 138] on span at bounding box center [294, 141] width 176 height 16
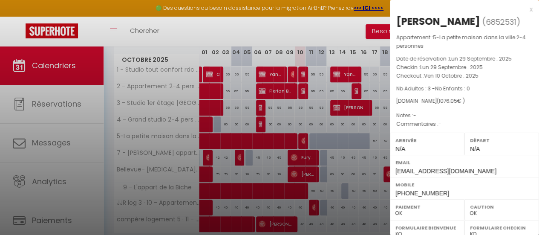
click at [348, 137] on div at bounding box center [269, 117] width 539 height 235
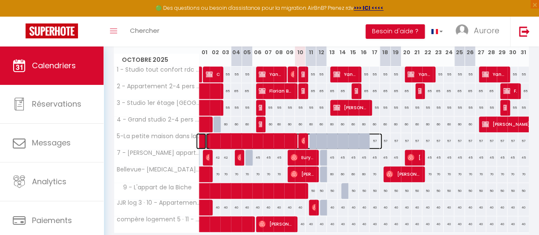
click at [370, 138] on span at bounding box center [294, 141] width 176 height 16
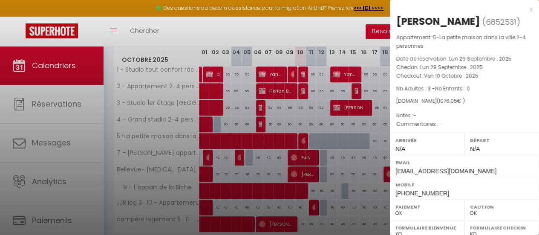
click at [525, 8] on div "x" at bounding box center [461, 9] width 143 height 10
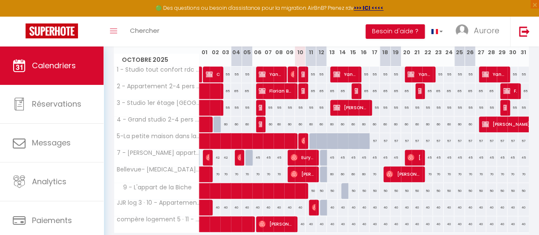
click at [382, 136] on div "57" at bounding box center [385, 141] width 11 height 16
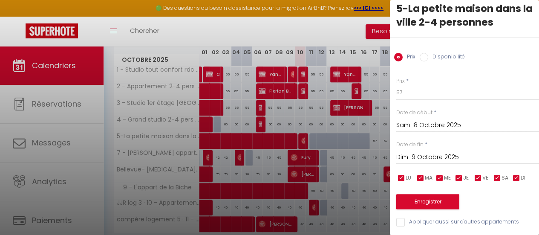
scroll to position [20, 0]
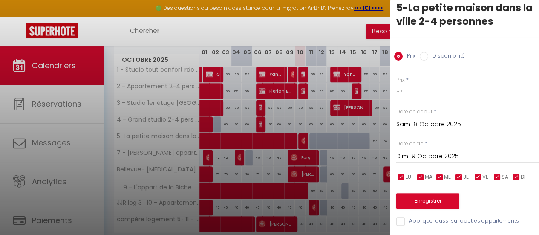
click at [433, 119] on input "Sam 18 Octobre 2025" at bounding box center [467, 124] width 143 height 11
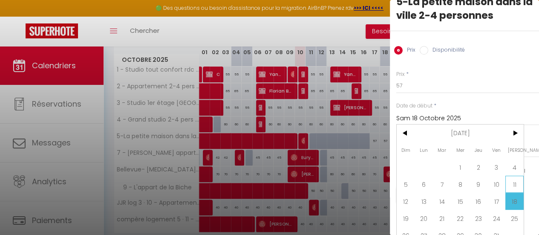
click at [516, 184] on span "11" at bounding box center [514, 183] width 18 height 17
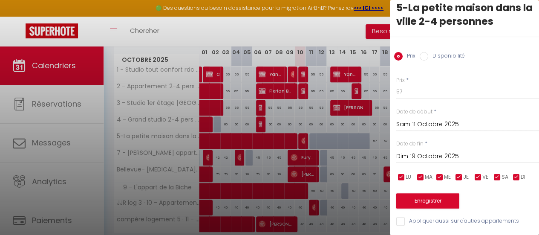
click at [428, 151] on input "Dim 19 Octobre 2025" at bounding box center [467, 156] width 143 height 11
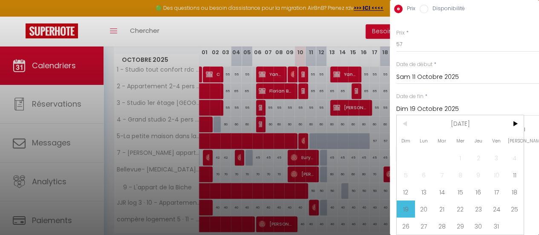
scroll to position [66, 0]
click at [497, 184] on span "17" at bounding box center [496, 191] width 18 height 17
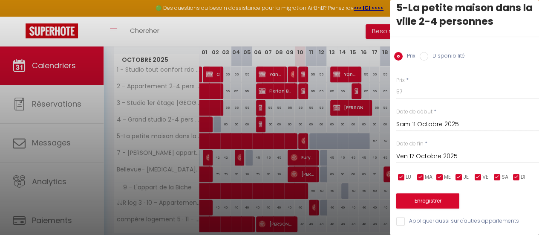
click at [432, 44] on div "Prix Disponibilité" at bounding box center [464, 51] width 149 height 29
click at [431, 52] on label "Disponibilité" at bounding box center [446, 56] width 37 height 9
click at [428, 52] on input "Disponibilité" at bounding box center [424, 56] width 9 height 9
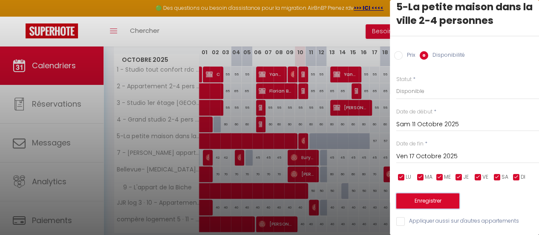
click at [422, 198] on button "Enregistrer" at bounding box center [427, 200] width 63 height 15
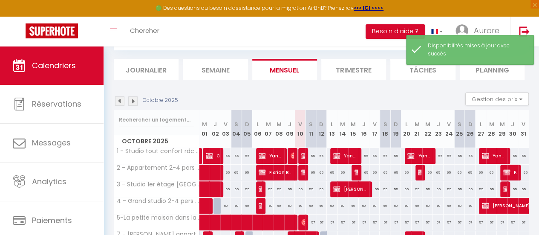
scroll to position [128, 0]
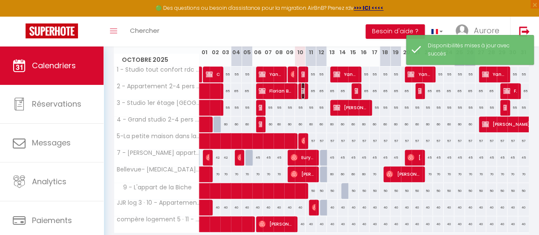
click at [302, 90] on img at bounding box center [304, 90] width 7 height 7
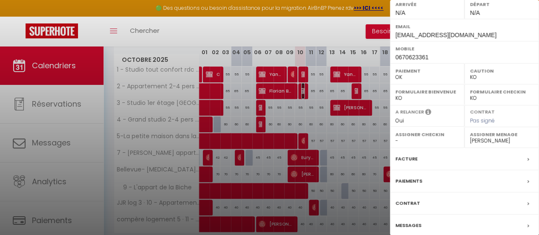
scroll to position [182, 0]
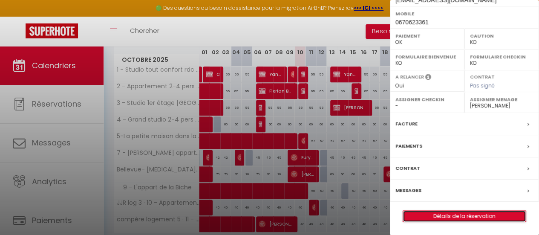
click at [462, 219] on link "Détails de la réservation" at bounding box center [464, 215] width 123 height 11
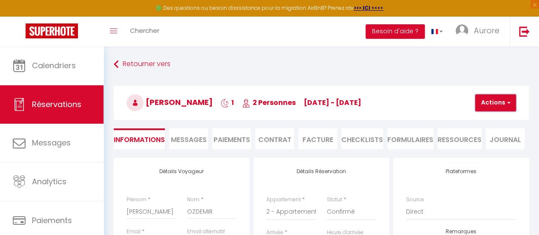
click at [501, 98] on button "Actions" at bounding box center [495, 102] width 41 height 17
click at [492, 131] on link "Dupliquer" at bounding box center [502, 132] width 67 height 11
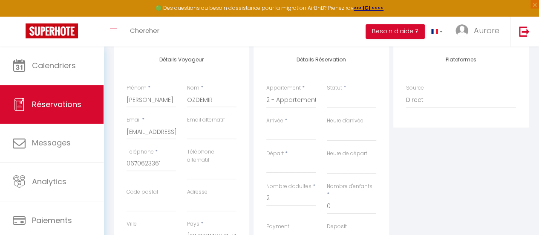
scroll to position [128, 0]
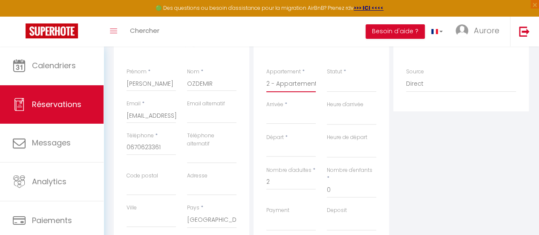
click at [309, 88] on select "1 - Studio tout confort rdc Châlons en Champagne 2 - Appartement 2-4 pers CV Ch…" at bounding box center [290, 84] width 49 height 16
click at [266, 76] on select "1 - Studio tout confort rdc Châlons en Champagne 2 - Appartement 2-4 pers CV Ch…" at bounding box center [290, 84] width 49 height 16
click at [296, 116] on input "Arrivée" at bounding box center [290, 117] width 49 height 11
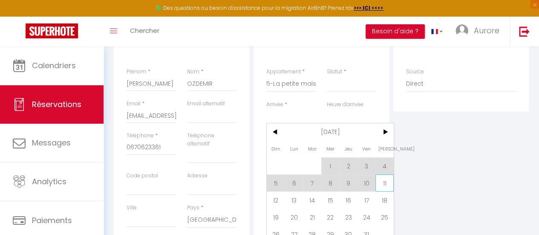
click at [383, 184] on span "11" at bounding box center [384, 182] width 18 height 17
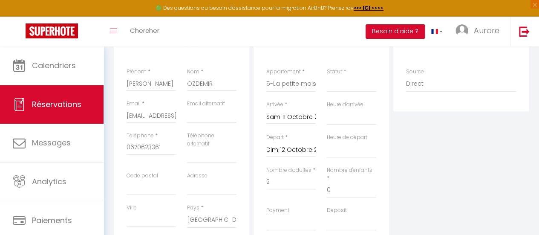
click at [309, 153] on input "Dim 12 Octobre 2025" at bounding box center [290, 149] width 49 height 11
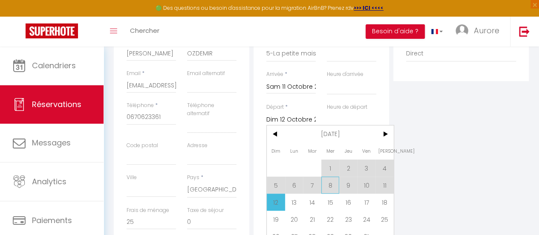
scroll to position [170, 0]
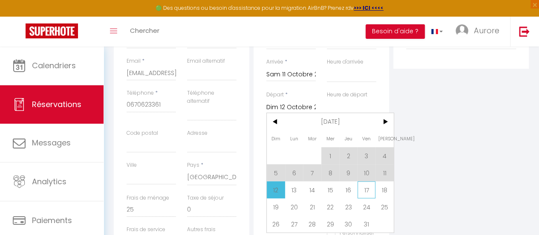
click at [364, 185] on span "17" at bounding box center [366, 189] width 18 height 17
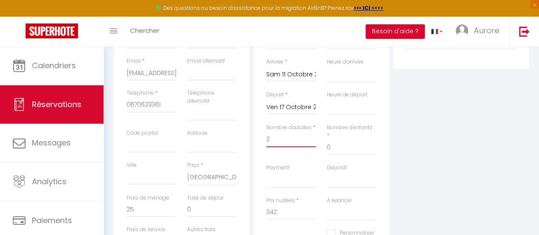
click at [278, 139] on input "2" at bounding box center [290, 139] width 49 height 15
click at [155, 205] on input "25" at bounding box center [151, 208] width 49 height 15
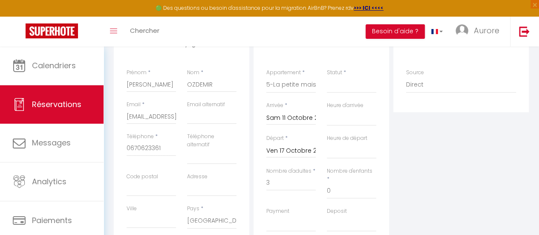
scroll to position [167, 0]
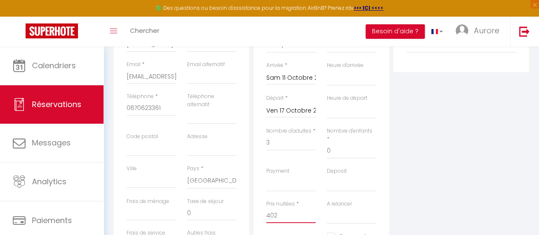
click at [292, 208] on input "402" at bounding box center [290, 214] width 49 height 15
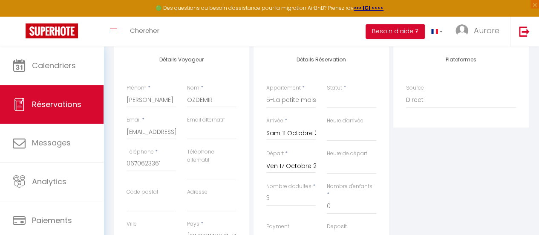
scroll to position [0, 0]
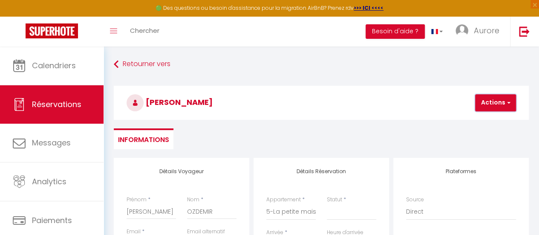
click at [484, 99] on button "Actions" at bounding box center [495, 102] width 41 height 17
click at [493, 119] on link "Enregistrer" at bounding box center [502, 121] width 67 height 11
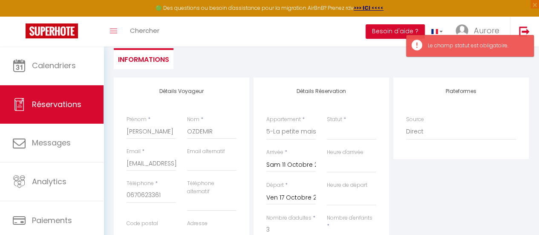
scroll to position [85, 0]
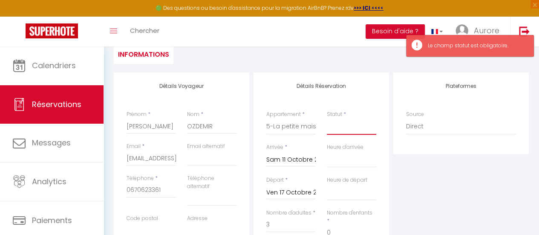
click at [346, 124] on select "Confirmé Non Confirmé [PERSON_NAME] par le voyageur No Show Request" at bounding box center [351, 126] width 49 height 16
click at [327, 118] on select "Confirmé Non Confirmé [PERSON_NAME] par le voyageur No Show Request" at bounding box center [351, 126] width 49 height 16
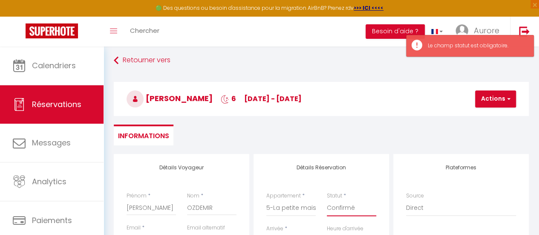
scroll to position [0, 0]
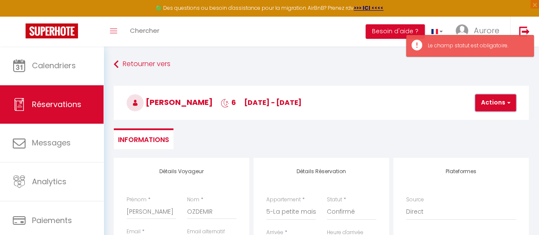
click at [492, 99] on button "Actions" at bounding box center [495, 102] width 41 height 17
click at [489, 117] on link "Enregistrer" at bounding box center [502, 121] width 67 height 11
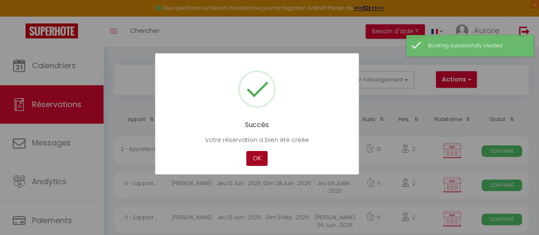
click at [258, 158] on button "OK" at bounding box center [256, 158] width 21 height 15
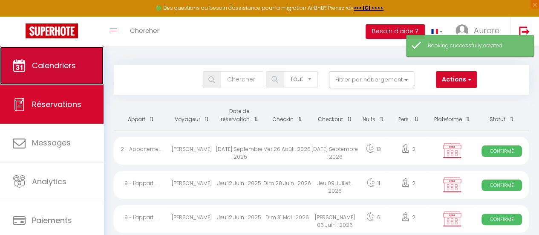
click at [37, 75] on link "Calendriers" at bounding box center [52, 65] width 104 height 38
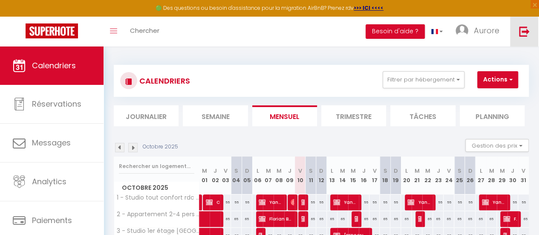
click at [518, 30] on link at bounding box center [524, 32] width 28 height 30
